Goal: Transaction & Acquisition: Book appointment/travel/reservation

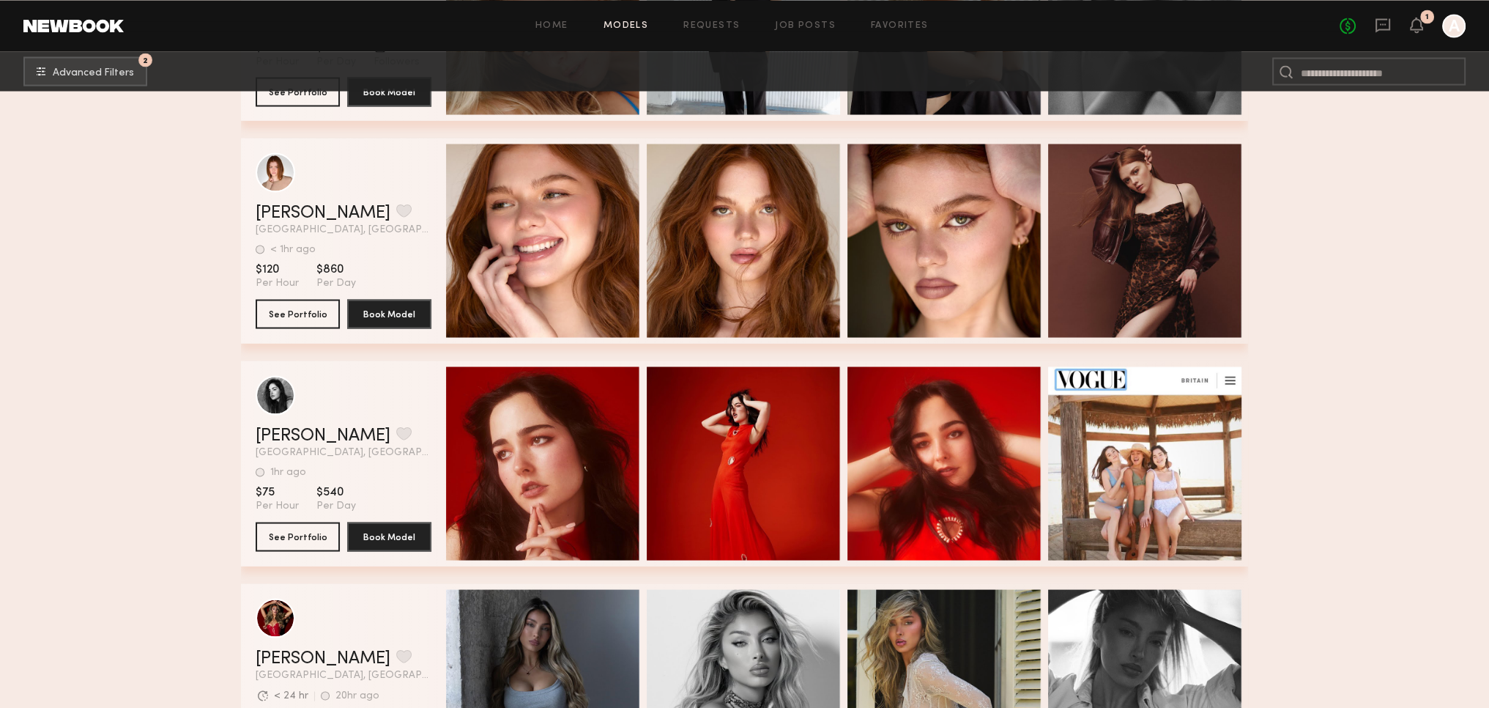
scroll to position [26626, 0]
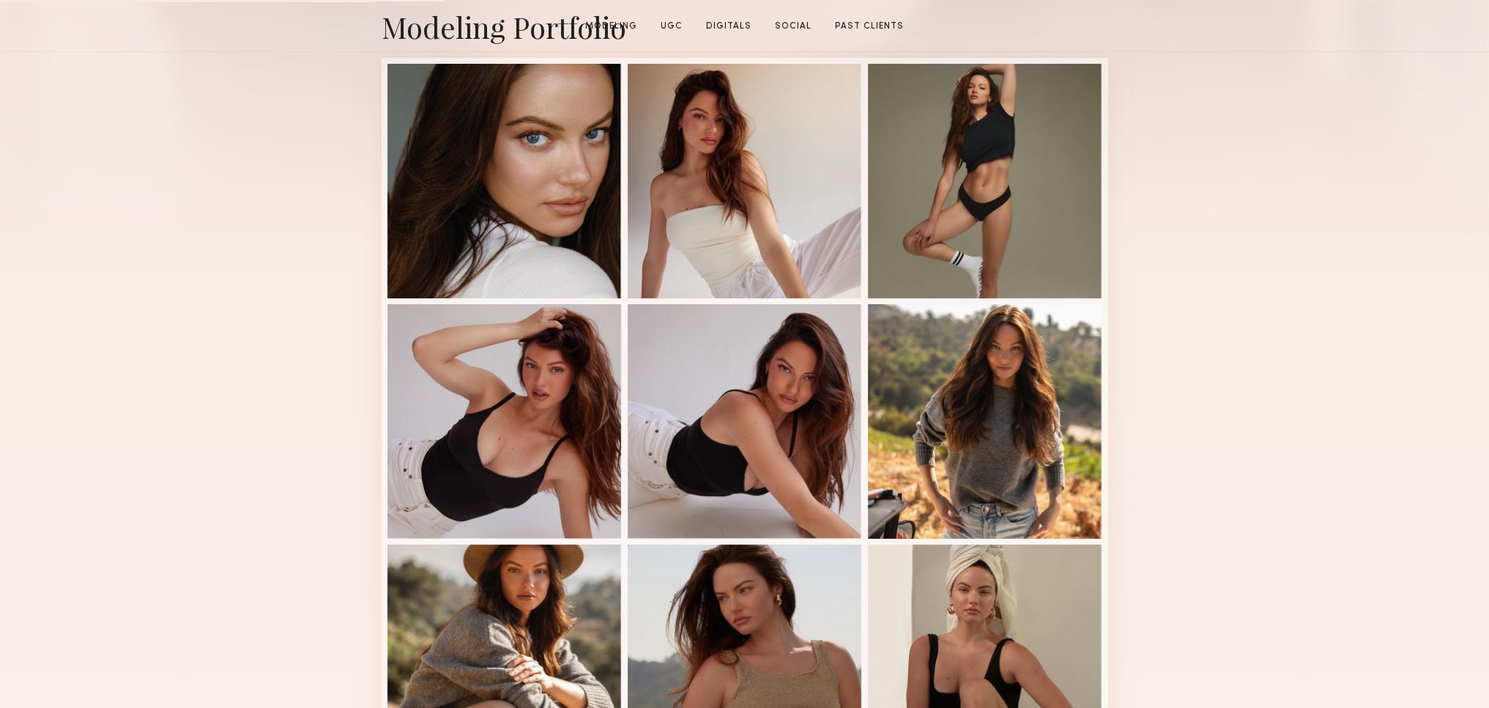
scroll to position [586, 0]
